Goal: Information Seeking & Learning: Learn about a topic

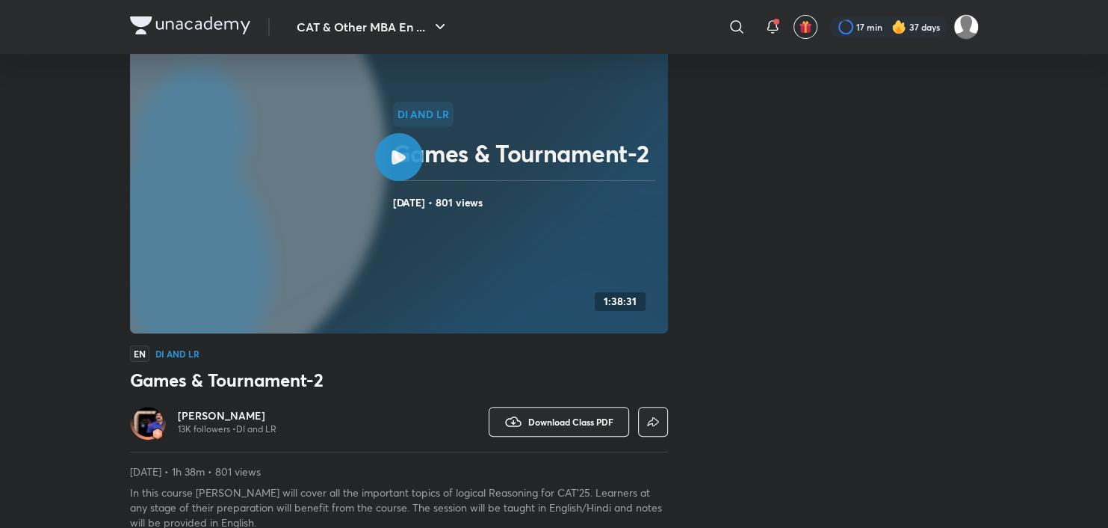
scroll to position [43, 0]
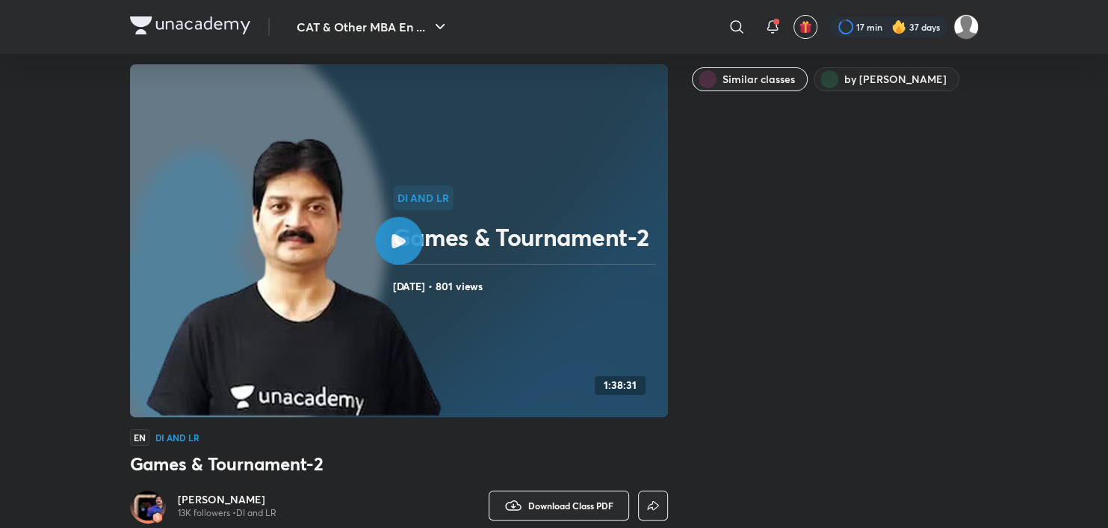
click at [403, 268] on div "DI and LR Games & Tournament-2 [DATE] • 801 views" at bounding box center [527, 240] width 269 height 111
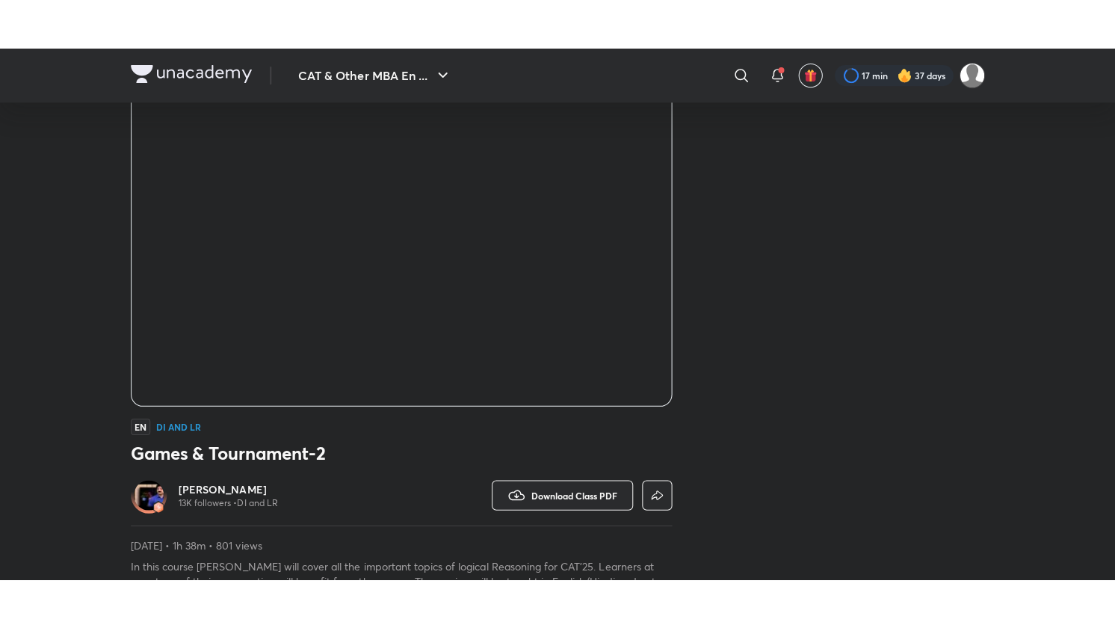
scroll to position [192, 0]
